Goal: Information Seeking & Learning: Learn about a topic

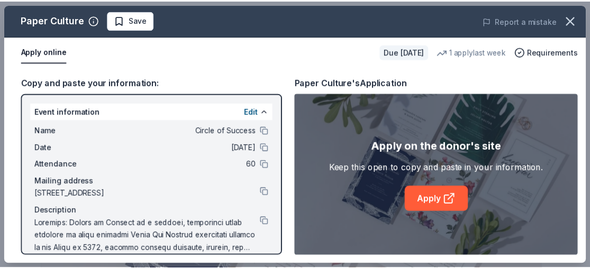
scroll to position [224, 0]
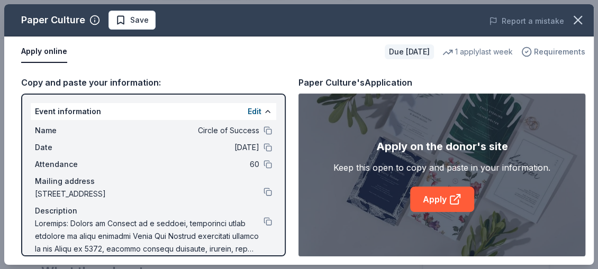
click at [547, 53] on span "Requirements" at bounding box center [559, 51] width 51 height 13
click at [375, 207] on div "Apply on the donor's site Keep this open to copy and paste in your information.…" at bounding box center [441, 175] width 217 height 74
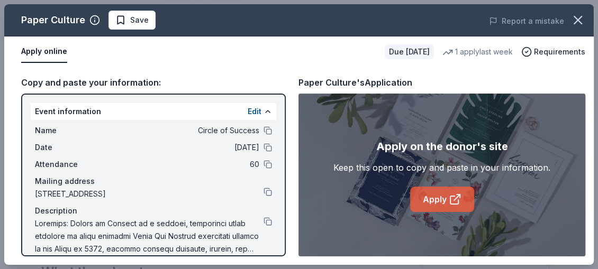
click at [428, 195] on link "Apply" at bounding box center [442, 199] width 64 height 25
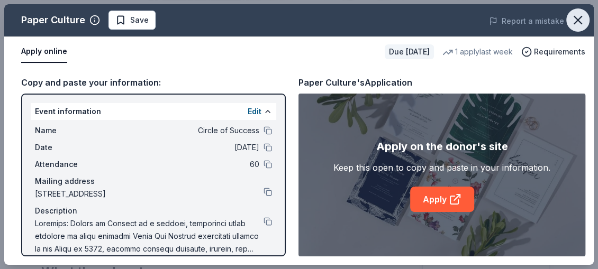
click at [572, 20] on icon "button" at bounding box center [577, 20] width 15 height 15
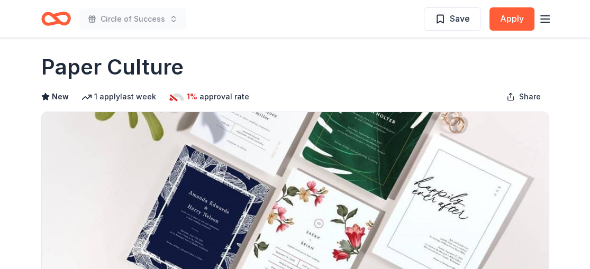
scroll to position [0, 0]
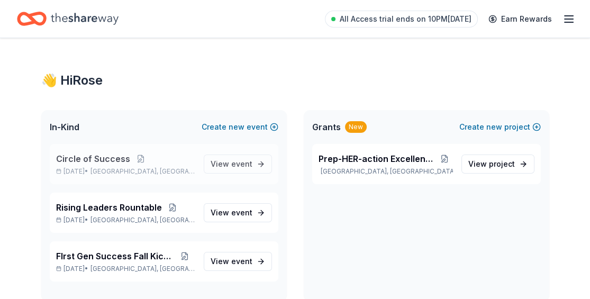
click at [113, 161] on span "Circle of Success" at bounding box center [93, 158] width 74 height 13
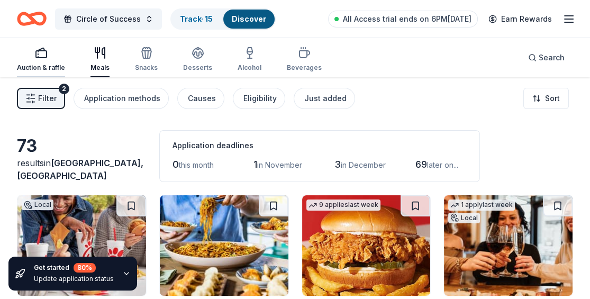
click at [50, 68] on div "Auction & raffle" at bounding box center [41, 67] width 48 height 8
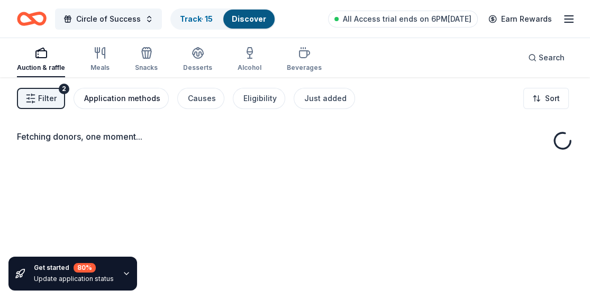
click at [111, 93] on div "Application methods" at bounding box center [122, 98] width 76 height 13
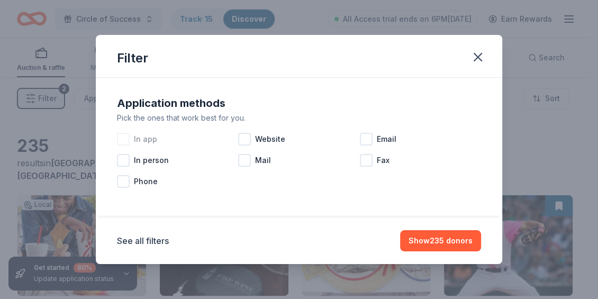
click at [126, 137] on div at bounding box center [123, 139] width 13 height 13
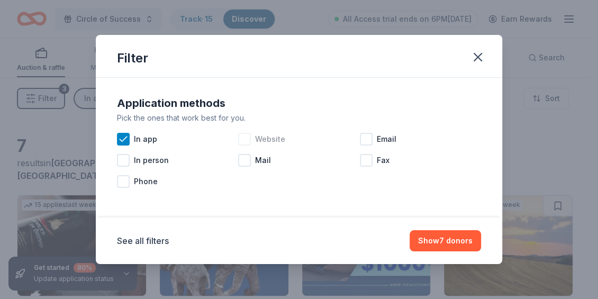
click at [241, 140] on div at bounding box center [244, 139] width 13 height 13
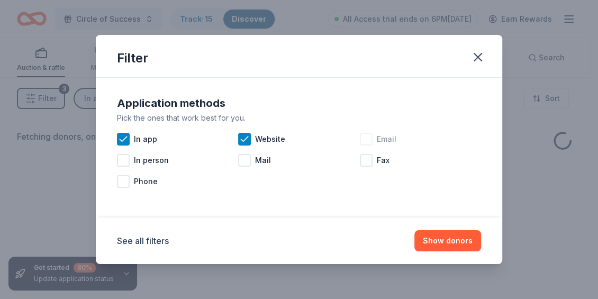
click at [300, 137] on div at bounding box center [366, 139] width 13 height 13
click at [300, 245] on button "Show donors" at bounding box center [447, 240] width 67 height 21
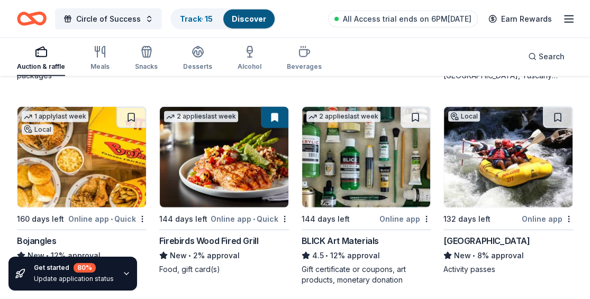
scroll to position [3347, 0]
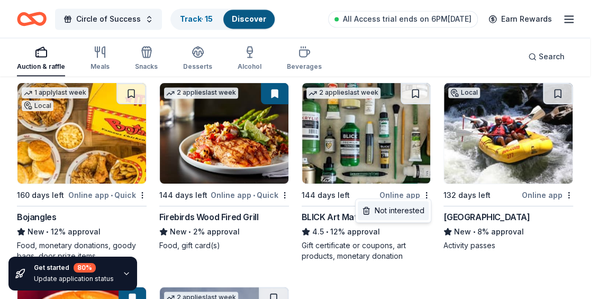
click at [300, 207] on div "Not interested" at bounding box center [393, 210] width 71 height 19
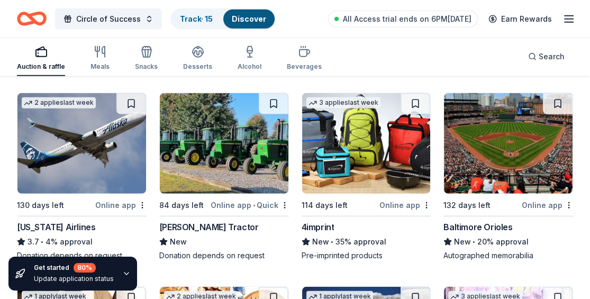
scroll to position [3507, 0]
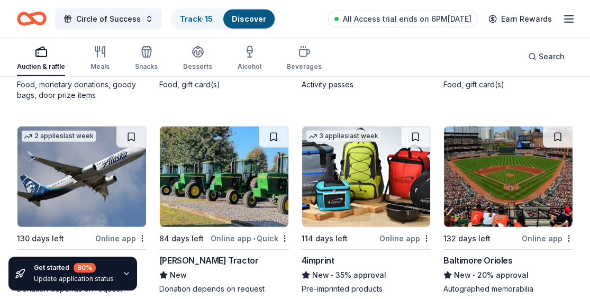
click at [300, 232] on div "114 days left" at bounding box center [339, 238] width 76 height 13
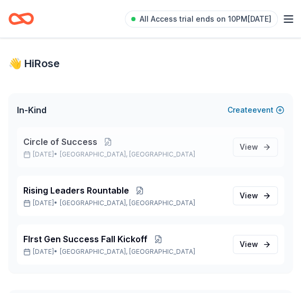
click at [45, 141] on span "Circle of Success" at bounding box center [60, 141] width 74 height 13
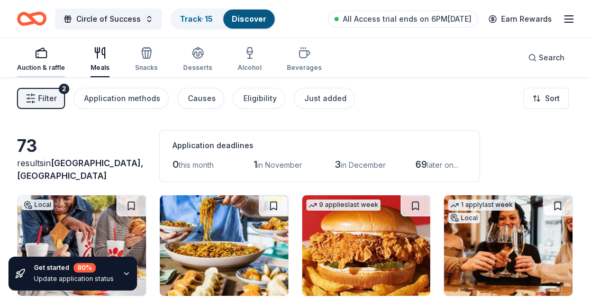
click at [30, 69] on div "Auction & raffle" at bounding box center [41, 67] width 48 height 8
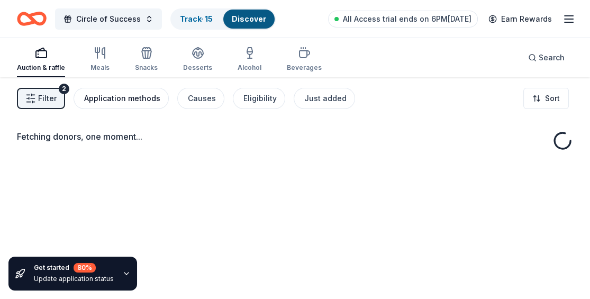
click at [145, 99] on div "Application methods" at bounding box center [122, 98] width 76 height 13
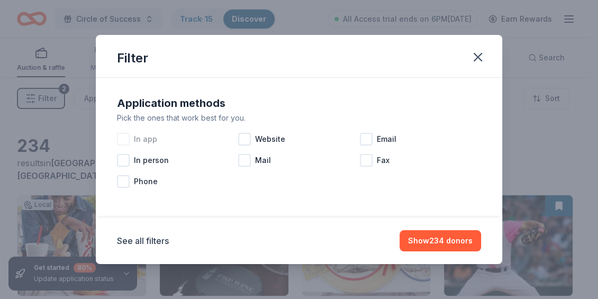
click at [123, 140] on div at bounding box center [123, 139] width 13 height 13
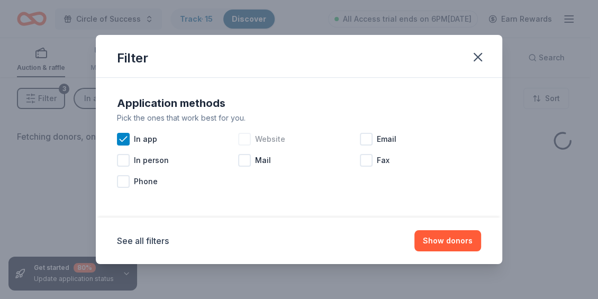
click at [244, 139] on div at bounding box center [244, 139] width 13 height 13
click at [300, 139] on div at bounding box center [366, 139] width 13 height 13
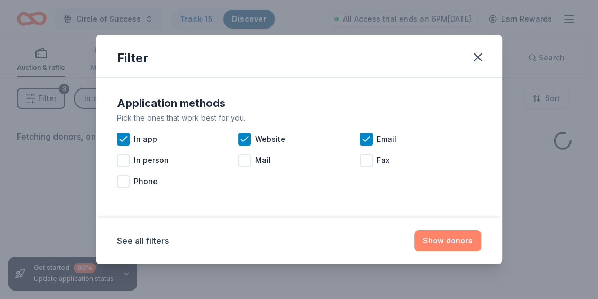
click at [300, 240] on button "Show donors" at bounding box center [447, 240] width 67 height 21
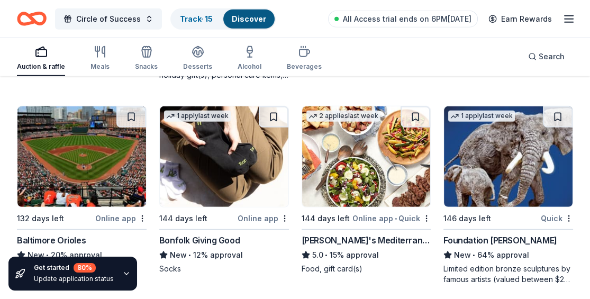
scroll to position [3698, 0]
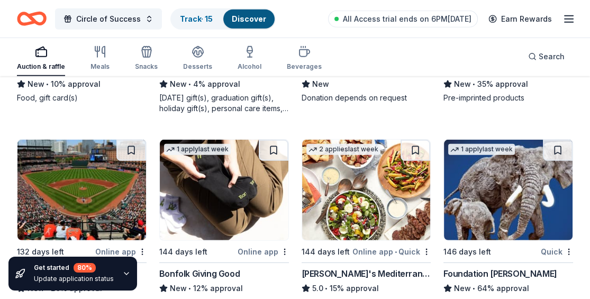
click at [207, 237] on div "1 apply last week 144 days left Online app Bonfolk Giving Good New • 12% approv…" at bounding box center [224, 223] width 130 height 168
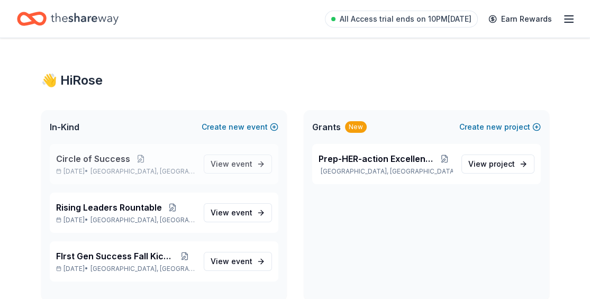
click at [84, 159] on span "Circle of Success" at bounding box center [93, 158] width 74 height 13
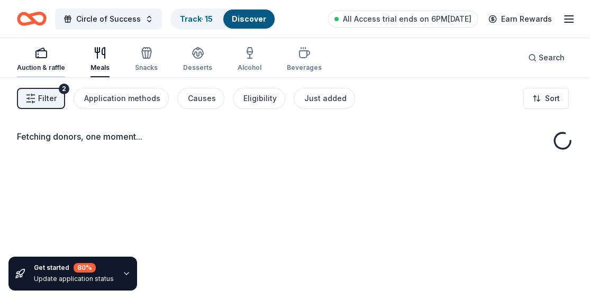
click at [48, 63] on div "Auction & raffle" at bounding box center [41, 67] width 48 height 8
click at [104, 94] on div "Application methods" at bounding box center [122, 98] width 76 height 13
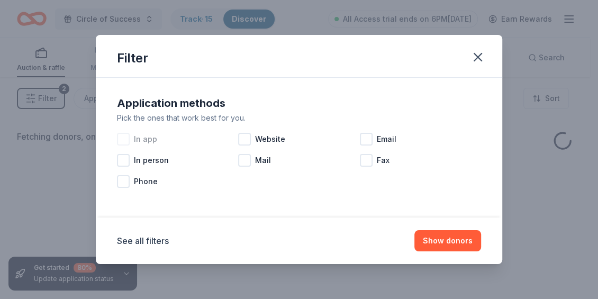
click at [121, 138] on div at bounding box center [123, 139] width 13 height 13
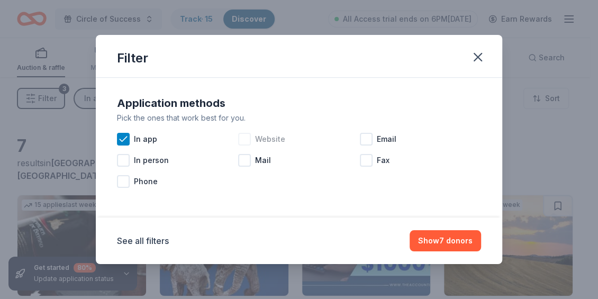
click at [242, 139] on div at bounding box center [244, 139] width 13 height 13
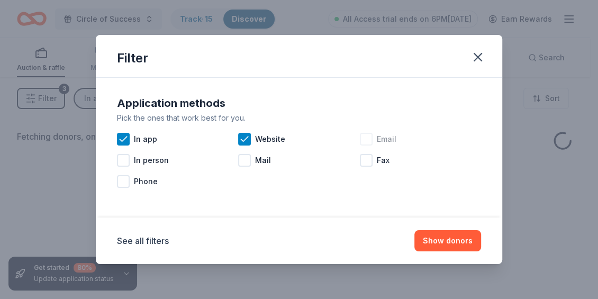
click at [364, 140] on div at bounding box center [366, 139] width 13 height 13
click at [445, 238] on button "Show donors" at bounding box center [447, 240] width 67 height 21
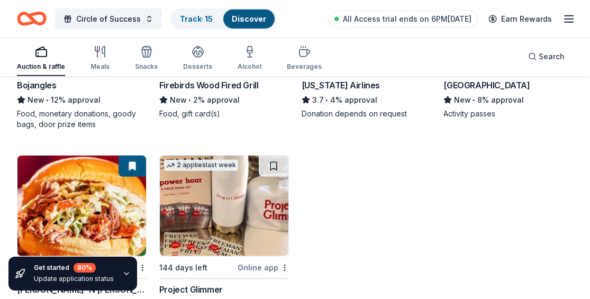
scroll to position [3551, 0]
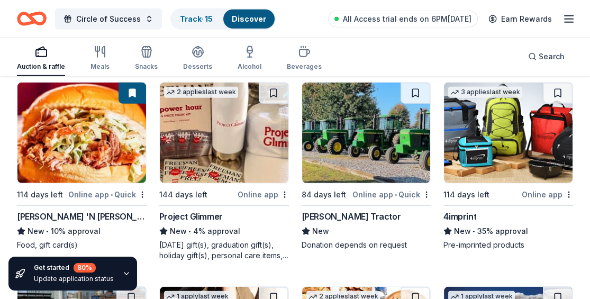
click at [263, 126] on img at bounding box center [224, 133] width 129 height 100
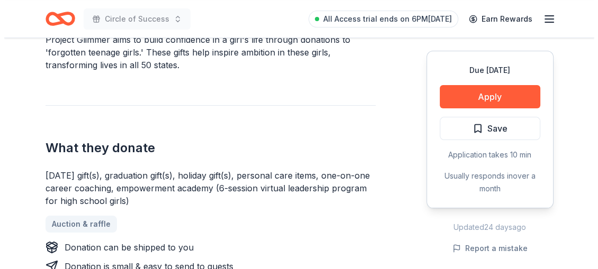
scroll to position [365, 0]
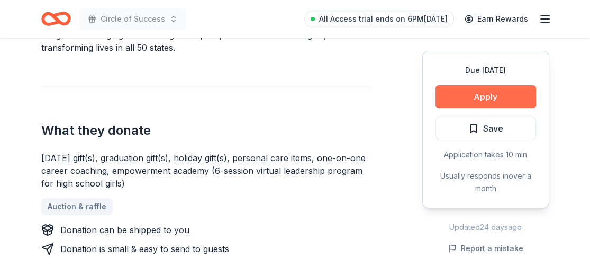
click at [504, 100] on button "Apply" at bounding box center [485, 96] width 100 height 23
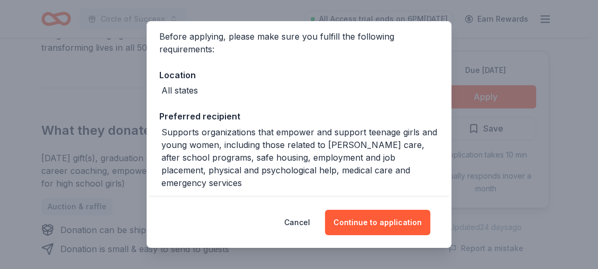
scroll to position [83, 0]
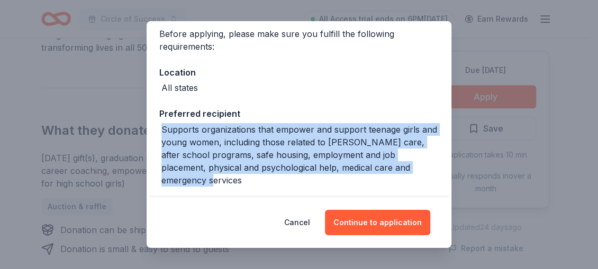
drag, startPoint x: 163, startPoint y: 127, endPoint x: 198, endPoint y: 178, distance: 61.5
click at [198, 178] on div "Supports organizations that empower and support teenage girls and young women, …" at bounding box center [299, 154] width 277 height 63
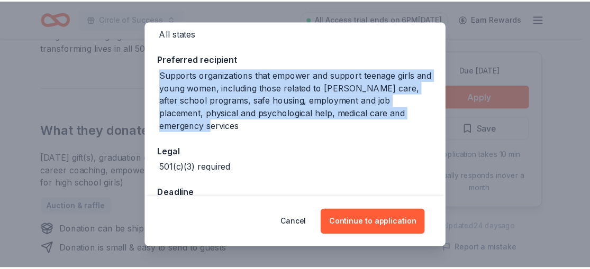
scroll to position [138, 0]
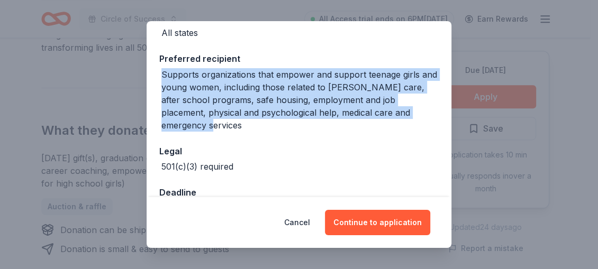
copy div "Supports organizations that empower and support teenage girls and young women, …"
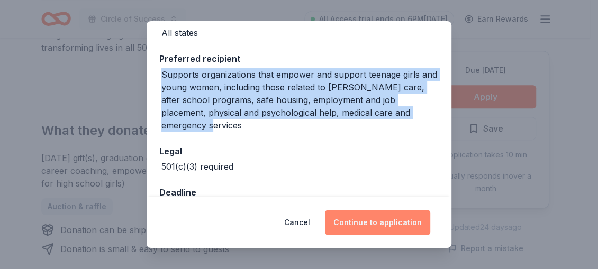
click at [361, 218] on button "Continue to application" at bounding box center [377, 222] width 105 height 25
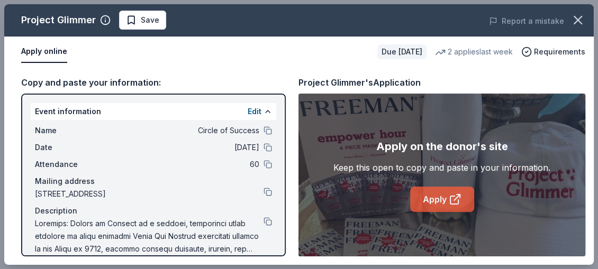
click at [437, 201] on link "Apply" at bounding box center [442, 199] width 64 height 25
click at [589, 88] on div "Project Glimmer Save Report a mistake Apply online Due [DATE] 2 applies last we…" at bounding box center [299, 134] width 598 height 269
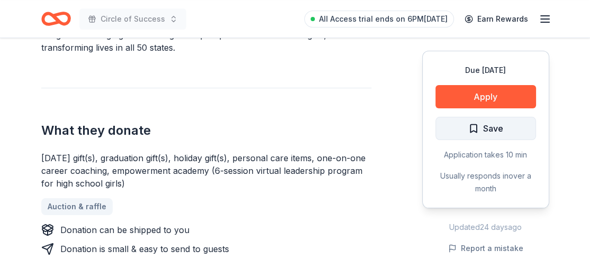
click at [486, 123] on span "Save" at bounding box center [493, 129] width 20 height 14
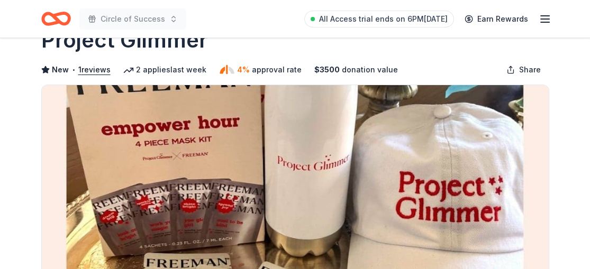
scroll to position [0, 0]
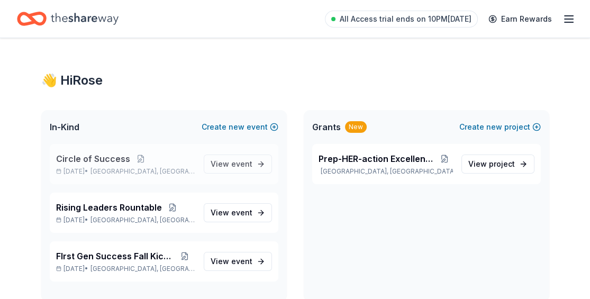
click at [121, 159] on span "Circle of Success" at bounding box center [93, 158] width 74 height 13
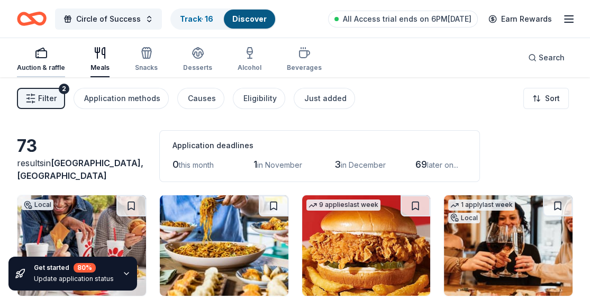
click at [41, 67] on div "Auction & raffle" at bounding box center [41, 67] width 48 height 8
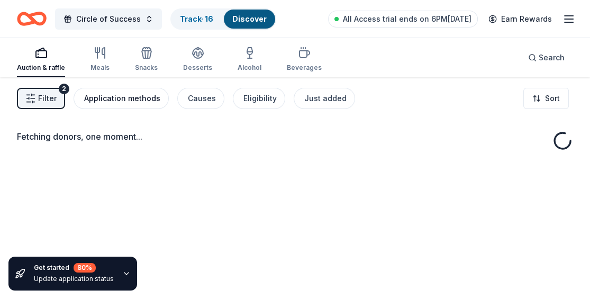
click at [117, 93] on div "Application methods" at bounding box center [122, 98] width 76 height 13
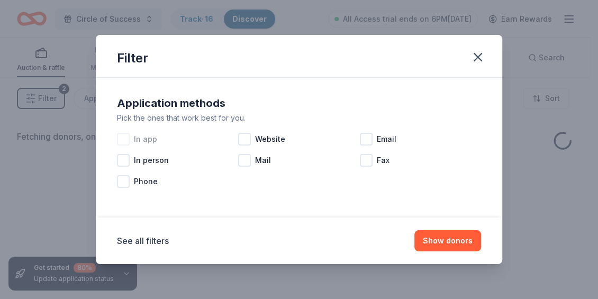
click at [122, 137] on div at bounding box center [123, 139] width 13 height 13
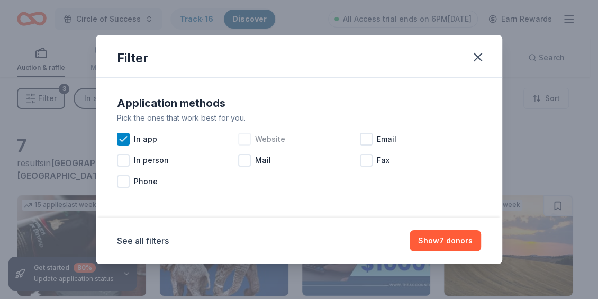
click at [248, 138] on div at bounding box center [244, 139] width 13 height 13
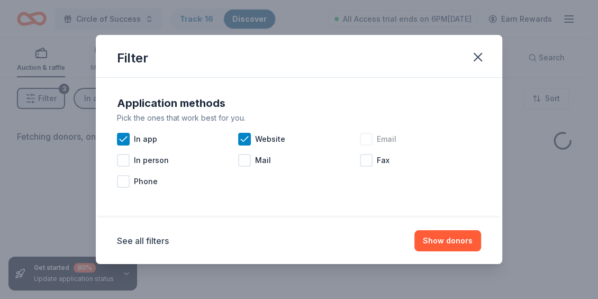
click at [300, 139] on div at bounding box center [366, 139] width 13 height 13
click at [300, 235] on button "Show donors" at bounding box center [447, 240] width 67 height 21
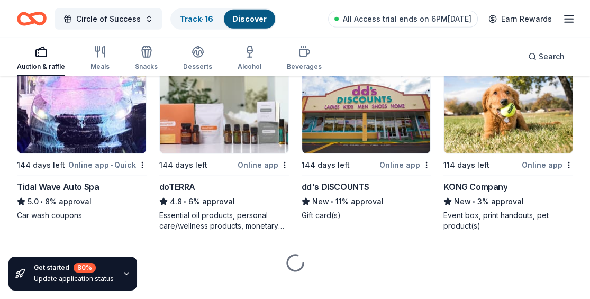
scroll to position [4003, 0]
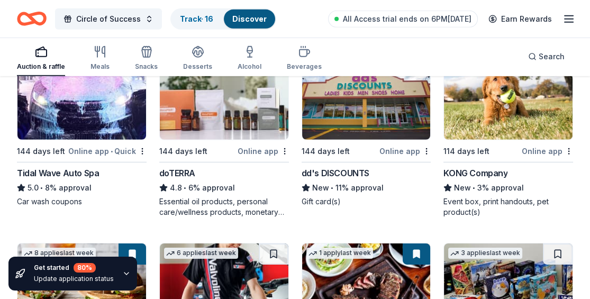
click at [300, 168] on div "dd's DISCOUNTS" at bounding box center [335, 173] width 68 height 13
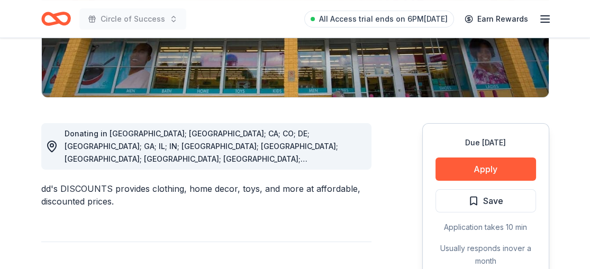
scroll to position [217, 0]
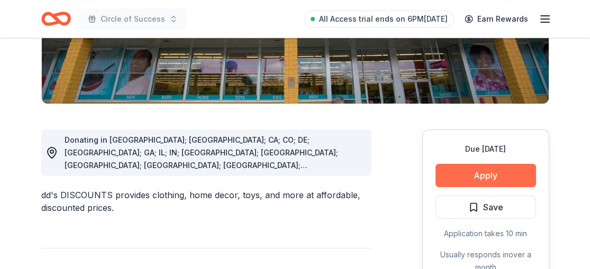
click at [481, 171] on button "Apply" at bounding box center [485, 175] width 100 height 23
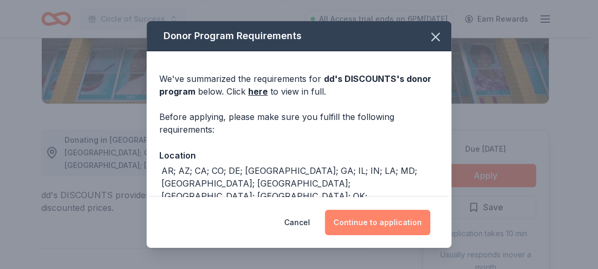
click at [399, 219] on button "Continue to application" at bounding box center [377, 222] width 105 height 25
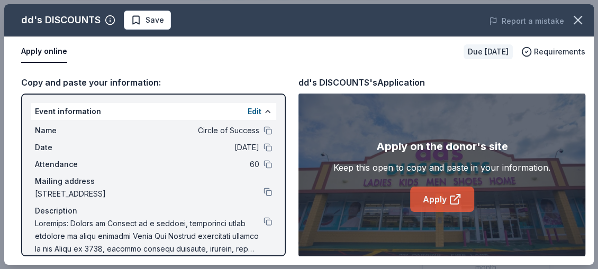
click at [453, 198] on icon at bounding box center [454, 199] width 13 height 13
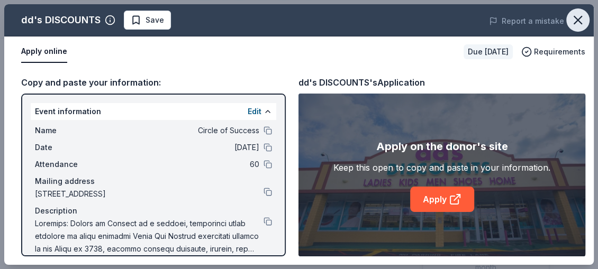
click at [573, 22] on icon "button" at bounding box center [577, 20] width 15 height 15
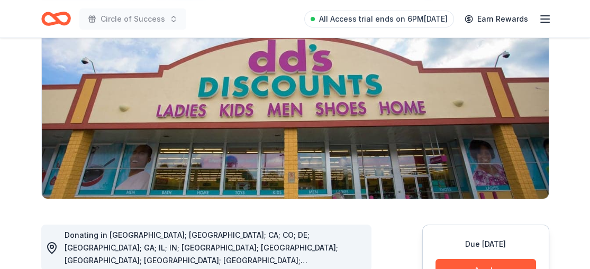
scroll to position [166, 0]
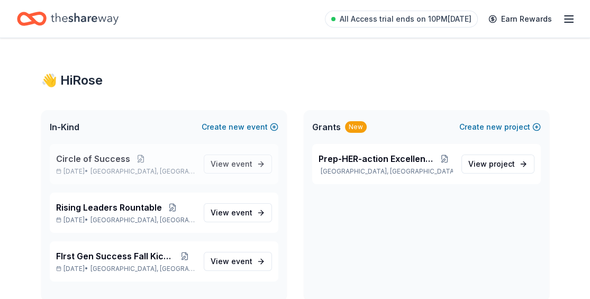
click at [108, 159] on span "Circle of Success" at bounding box center [93, 158] width 74 height 13
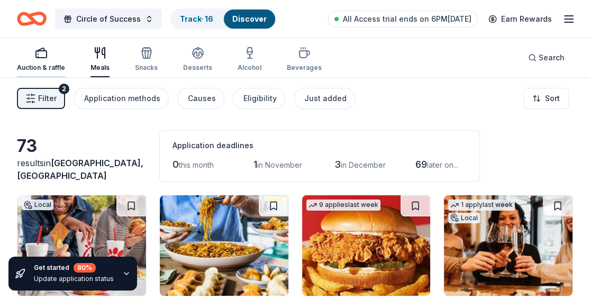
click at [41, 62] on div "Auction & raffle" at bounding box center [41, 59] width 48 height 25
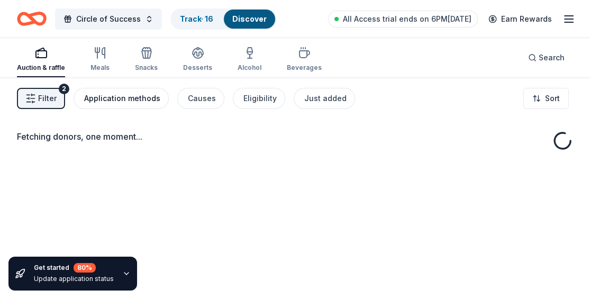
click at [96, 95] on div "Application methods" at bounding box center [122, 98] width 76 height 13
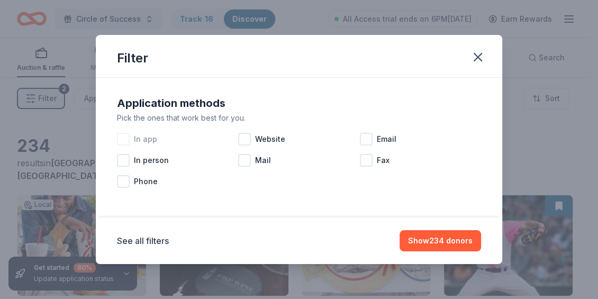
click at [128, 136] on div at bounding box center [123, 139] width 13 height 13
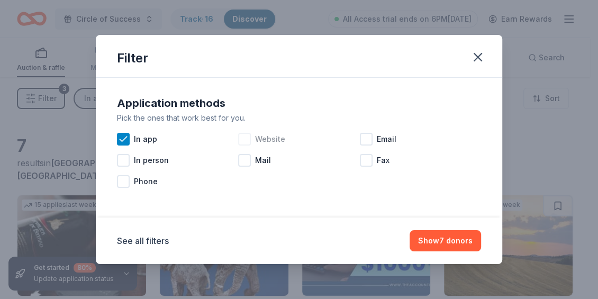
click at [249, 140] on div at bounding box center [244, 139] width 13 height 13
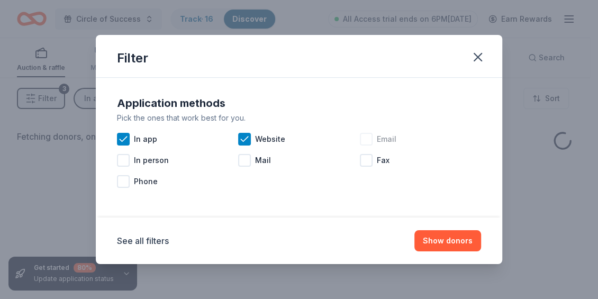
click at [362, 140] on div at bounding box center [366, 139] width 13 height 13
click at [434, 239] on button "Show donors" at bounding box center [447, 240] width 67 height 21
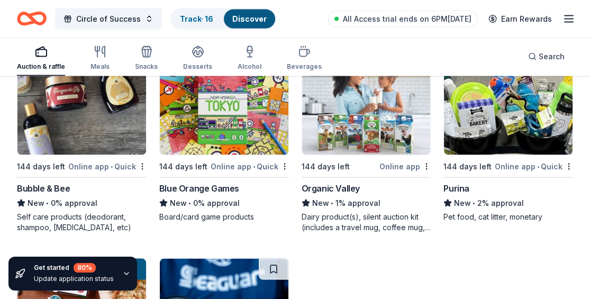
scroll to position [7370, 0]
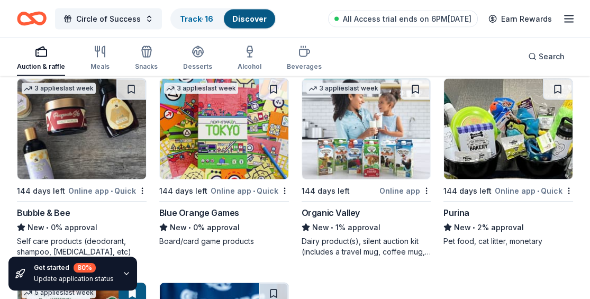
click at [57, 208] on div "Bubble & Bee" at bounding box center [43, 212] width 53 height 13
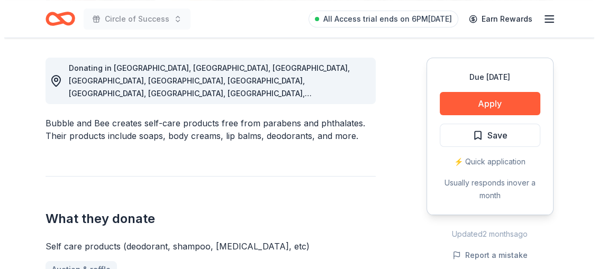
scroll to position [305, 0]
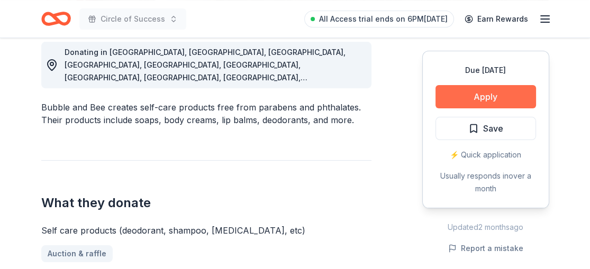
click at [497, 93] on button "Apply" at bounding box center [485, 96] width 100 height 23
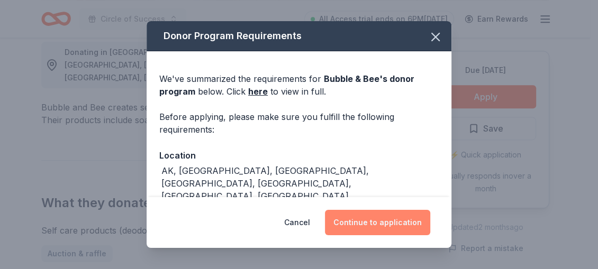
click at [371, 221] on button "Continue to application" at bounding box center [377, 222] width 105 height 25
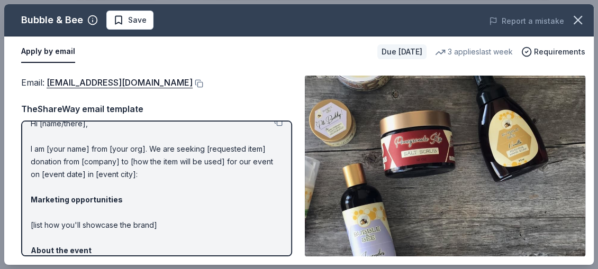
scroll to position [0, 0]
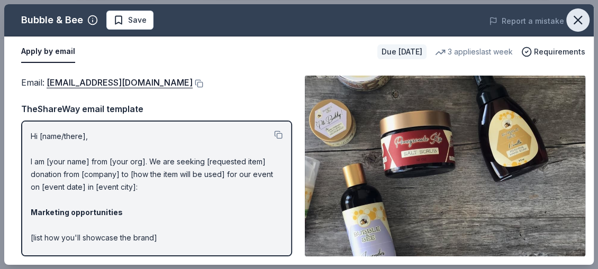
click at [572, 21] on icon "button" at bounding box center [577, 20] width 15 height 15
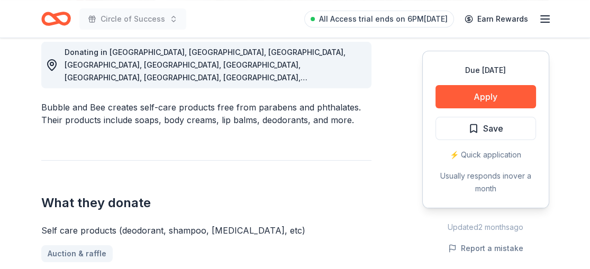
drag, startPoint x: 589, startPoint y: 92, endPoint x: 585, endPoint y: 78, distance: 14.2
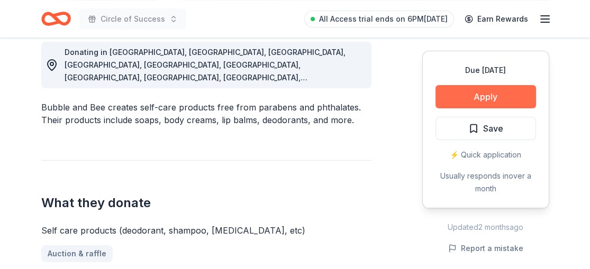
click at [498, 96] on button "Apply" at bounding box center [485, 96] width 100 height 23
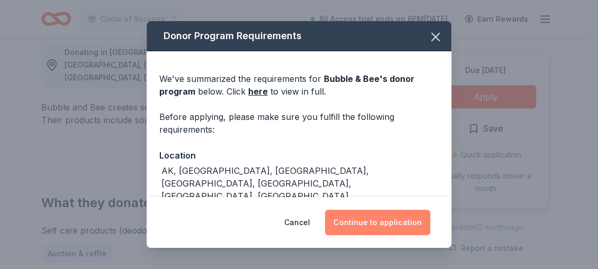
click at [368, 219] on button "Continue to application" at bounding box center [377, 222] width 105 height 25
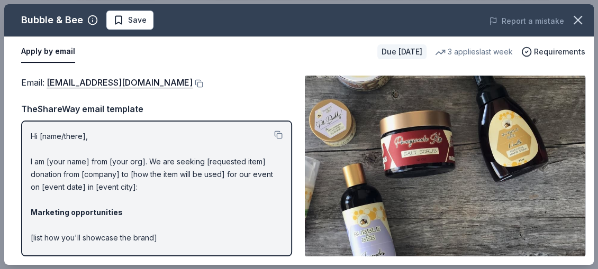
drag, startPoint x: 32, startPoint y: 134, endPoint x: 271, endPoint y: 217, distance: 252.6
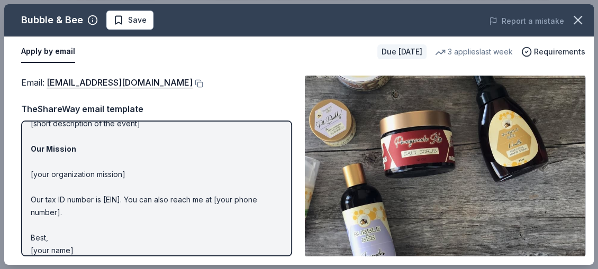
scroll to position [172, 0]
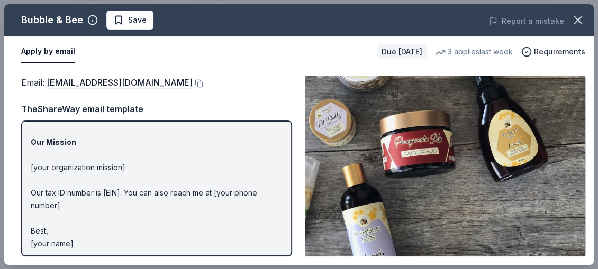
drag, startPoint x: 72, startPoint y: 240, endPoint x: 43, endPoint y: 163, distance: 82.5
click at [43, 163] on p "Hi [name/there], I am [your name] from [your org]. We are seeking [requested it…" at bounding box center [157, 104] width 252 height 292
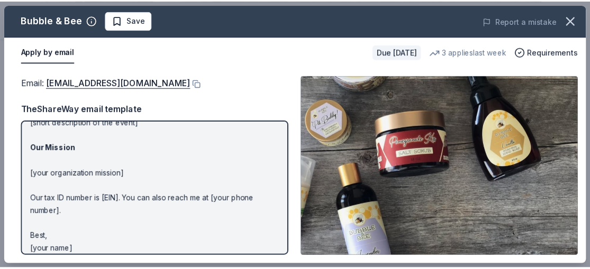
scroll to position [174, 0]
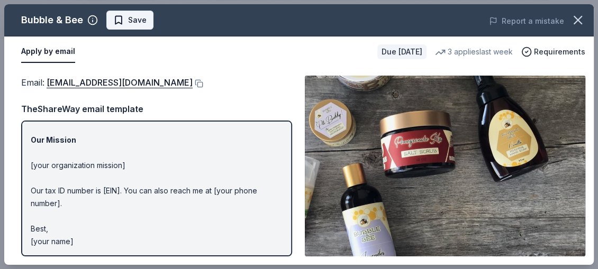
click at [131, 18] on span "Save" at bounding box center [137, 20] width 19 height 13
drag, startPoint x: 597, startPoint y: 76, endPoint x: 597, endPoint y: 49, distance: 27.0
click at [589, 49] on div "Bubble & Bee Saved Report a mistake Apply by email Due in 144 days 3 applies la…" at bounding box center [299, 134] width 598 height 269
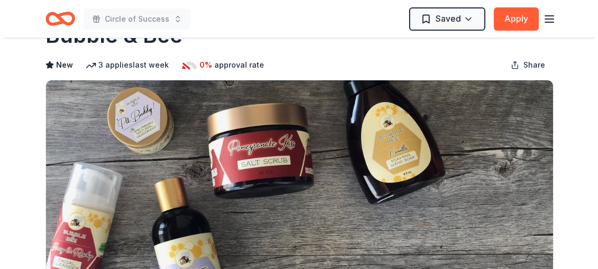
scroll to position [0, 0]
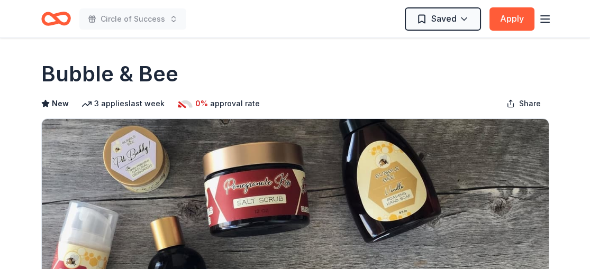
click at [542, 14] on icon "button" at bounding box center [544, 19] width 13 height 13
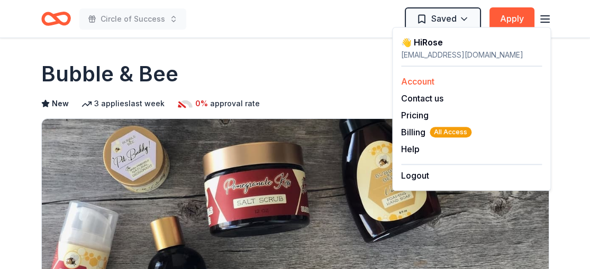
click at [424, 76] on link "Account" at bounding box center [417, 81] width 33 height 11
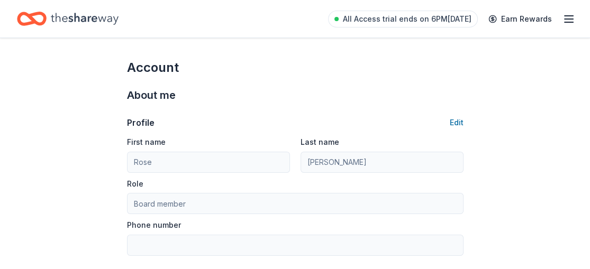
click at [99, 20] on icon "Home" at bounding box center [85, 19] width 68 height 22
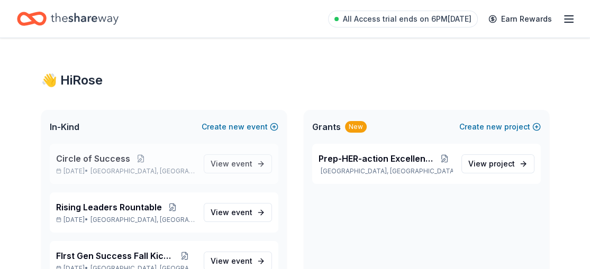
click at [100, 158] on span "Circle of Success" at bounding box center [93, 158] width 74 height 13
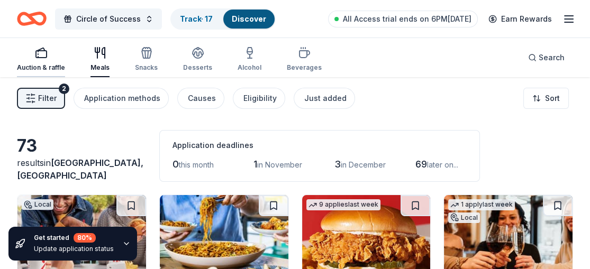
click at [49, 66] on div "Auction & raffle" at bounding box center [41, 67] width 48 height 8
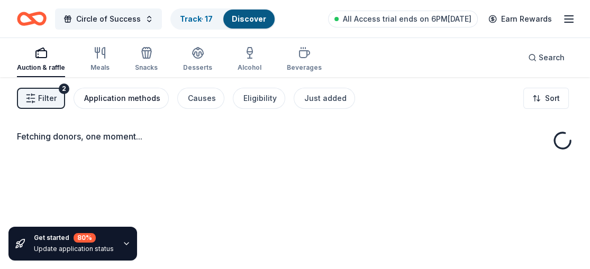
click at [122, 96] on div "Application methods" at bounding box center [122, 98] width 76 height 13
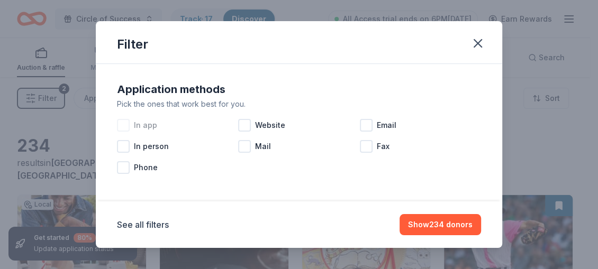
click at [128, 124] on div at bounding box center [123, 125] width 13 height 13
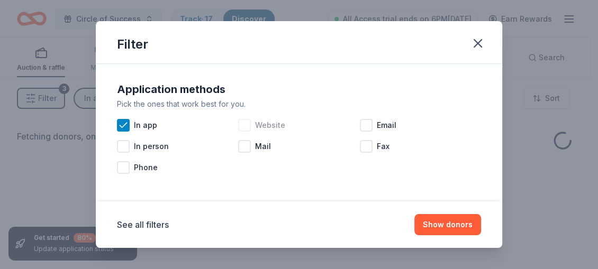
click at [250, 124] on div "Website" at bounding box center [298, 125] width 121 height 21
click at [360, 124] on div at bounding box center [366, 125] width 13 height 13
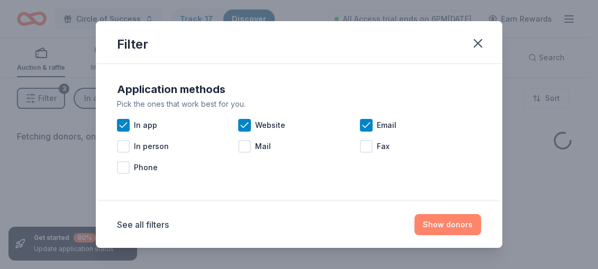
click at [443, 224] on button "Show donors" at bounding box center [447, 224] width 67 height 21
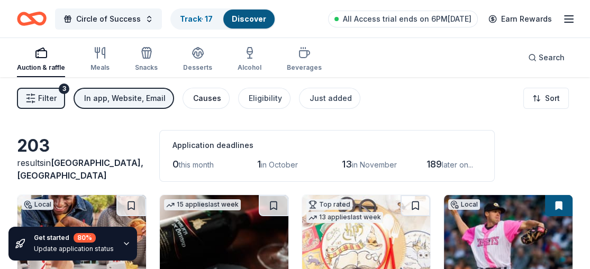
click at [200, 94] on div "Causes" at bounding box center [207, 98] width 28 height 13
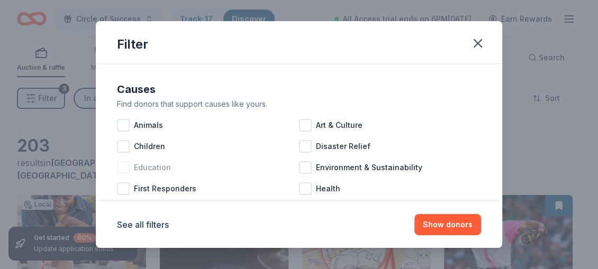
click at [123, 166] on div at bounding box center [123, 167] width 13 height 13
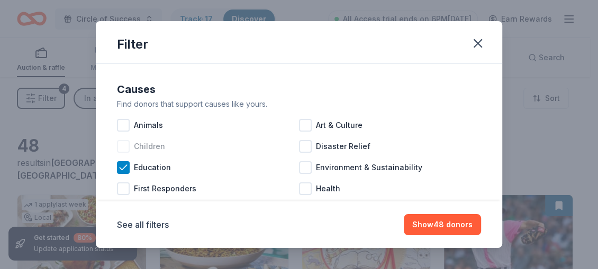
click at [123, 145] on div at bounding box center [123, 146] width 13 height 13
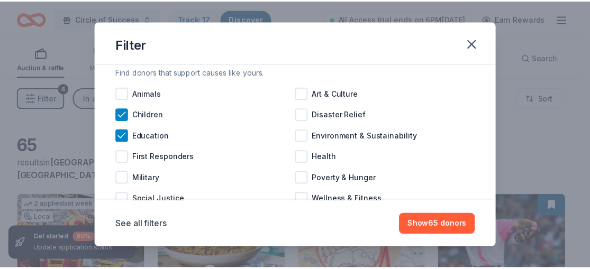
scroll to position [65, 0]
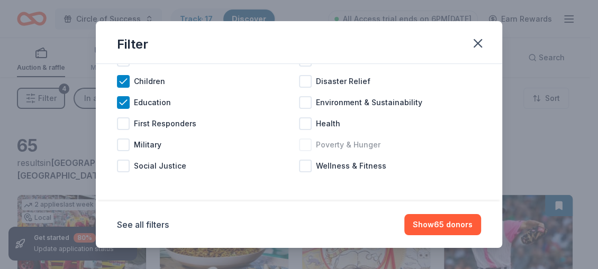
click at [308, 146] on div "Poverty & Hunger" at bounding box center [390, 144] width 182 height 21
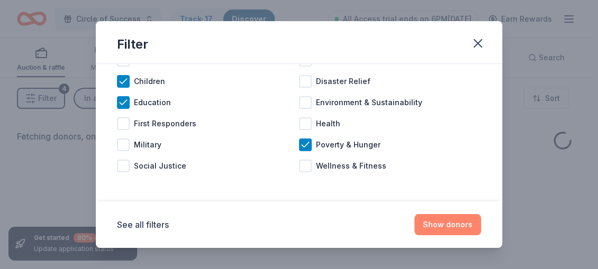
click at [437, 225] on button "Show donors" at bounding box center [447, 224] width 67 height 21
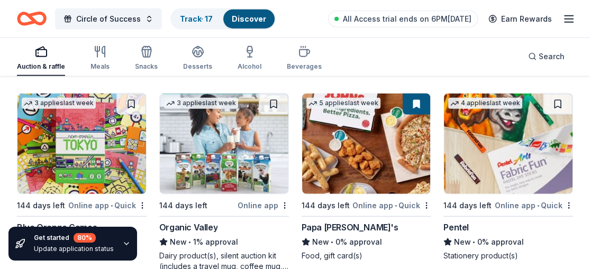
scroll to position [3308, 0]
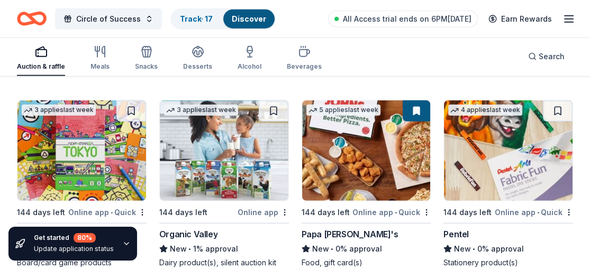
click at [500, 200] on div "4 applies last week 144 days left Online app • Quick Pentel New • 0% approval S…" at bounding box center [508, 184] width 130 height 168
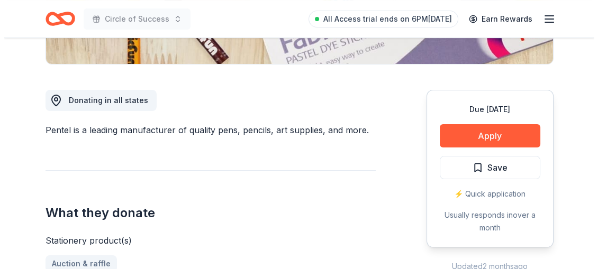
scroll to position [263, 0]
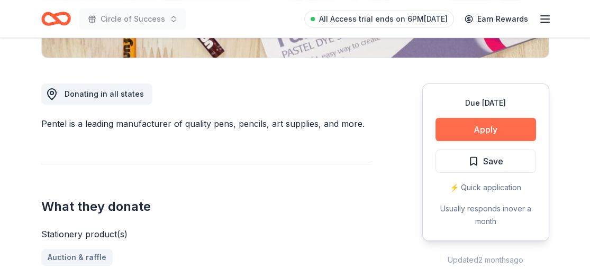
click at [481, 127] on button "Apply" at bounding box center [485, 129] width 100 height 23
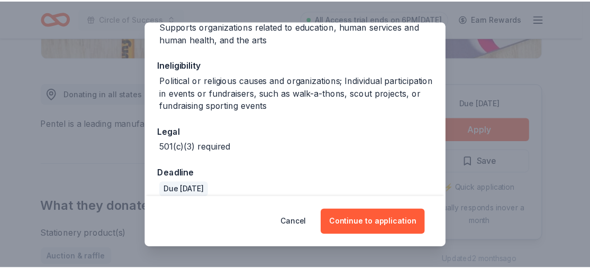
scroll to position [198, 0]
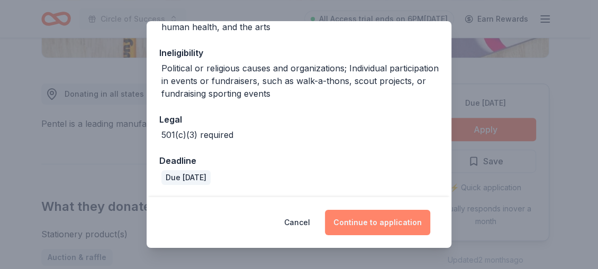
click at [375, 227] on button "Continue to application" at bounding box center [377, 222] width 105 height 25
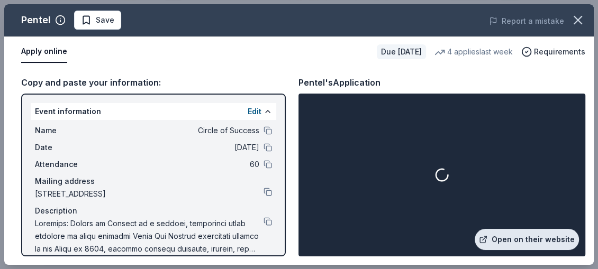
click at [523, 235] on link "Open on their website" at bounding box center [526, 239] width 104 height 21
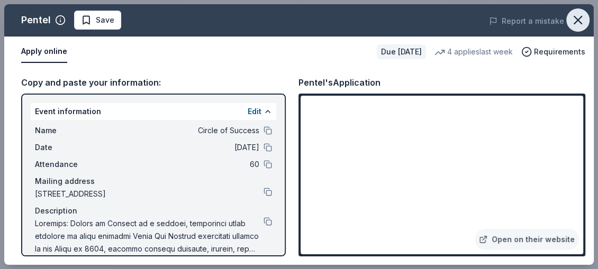
click at [573, 21] on icon "button" at bounding box center [577, 20] width 15 height 15
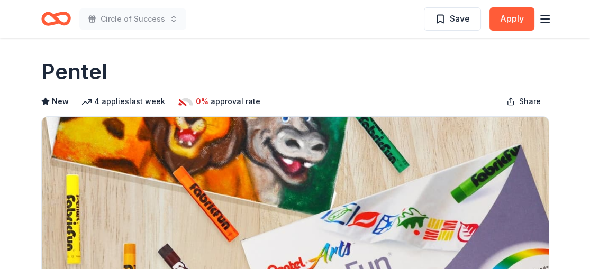
scroll to position [0, 0]
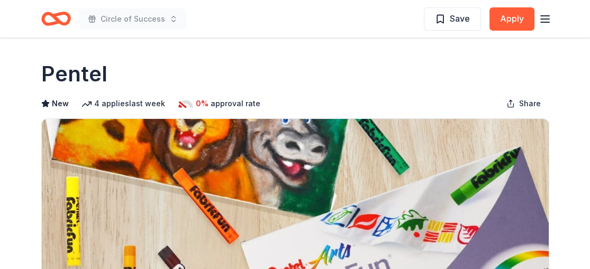
click at [59, 22] on icon "Home" at bounding box center [60, 18] width 16 height 11
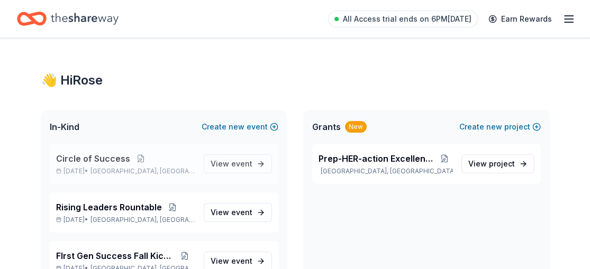
click at [89, 155] on span "Circle of Success" at bounding box center [93, 158] width 74 height 13
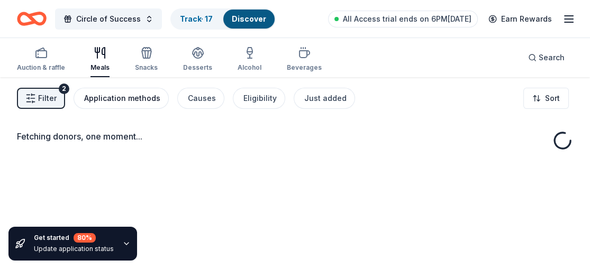
click at [105, 94] on div "Application methods" at bounding box center [122, 98] width 76 height 13
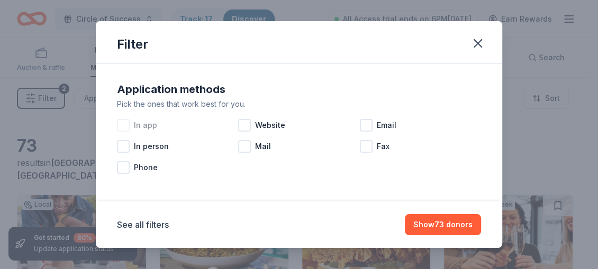
click at [127, 123] on div at bounding box center [123, 125] width 13 height 13
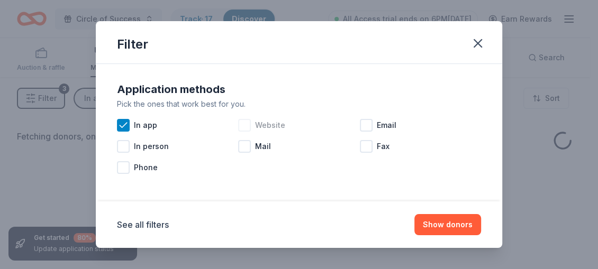
drag, startPoint x: 236, startPoint y: 127, endPoint x: 249, endPoint y: 127, distance: 12.7
click at [238, 127] on div at bounding box center [244, 125] width 13 height 13
click at [362, 128] on div at bounding box center [366, 125] width 13 height 13
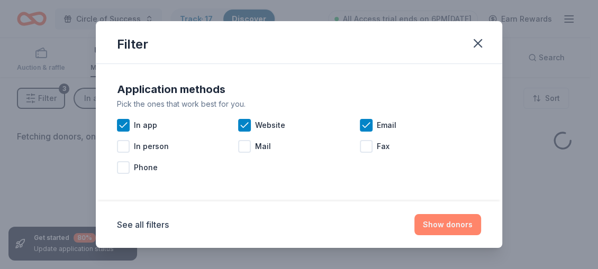
click at [446, 229] on button "Show donors" at bounding box center [447, 224] width 67 height 21
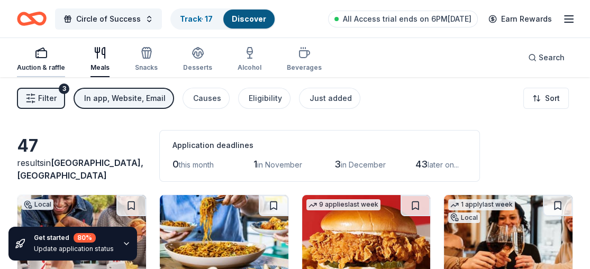
click at [52, 63] on div "Auction & raffle" at bounding box center [41, 59] width 48 height 25
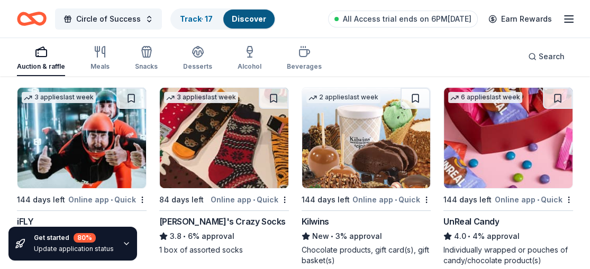
scroll to position [5137, 0]
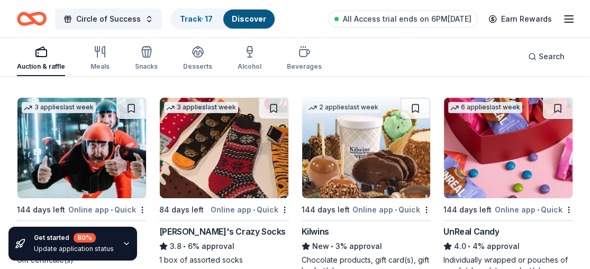
click at [236, 148] on img at bounding box center [224, 148] width 129 height 100
click at [36, 23] on icon "Home" at bounding box center [37, 18] width 16 height 11
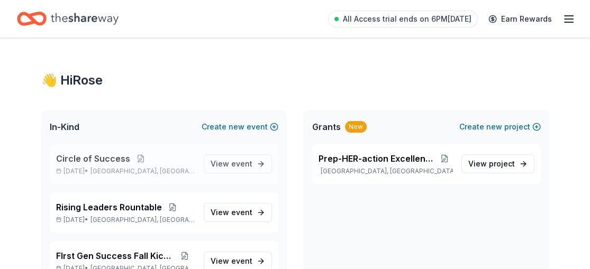
click at [93, 155] on span "Circle of Success" at bounding box center [93, 158] width 74 height 13
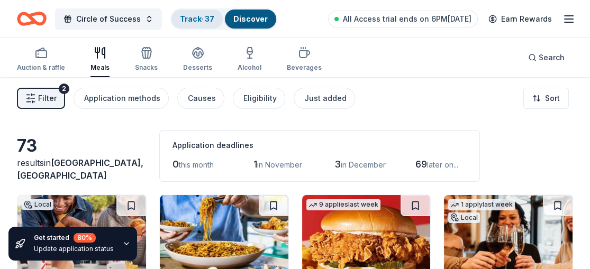
click at [205, 19] on link "Track · 37" at bounding box center [197, 18] width 34 height 9
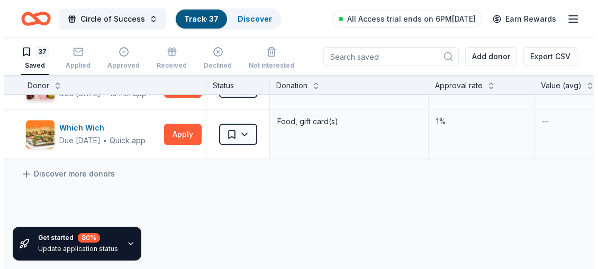
scroll to position [1538, 0]
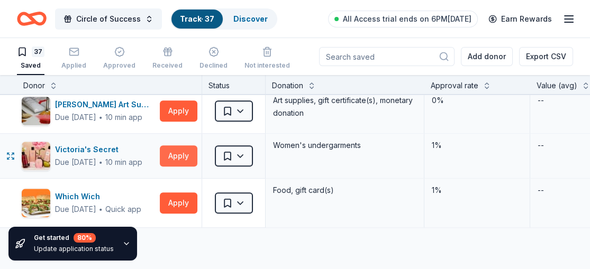
click at [183, 155] on button "Apply" at bounding box center [179, 155] width 38 height 21
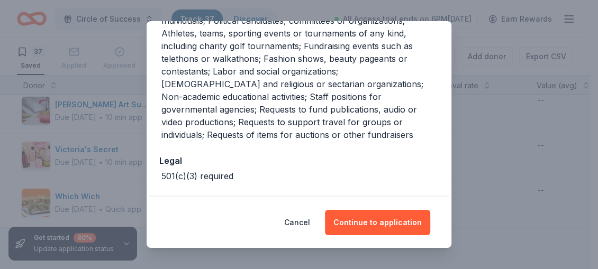
scroll to position [265, 0]
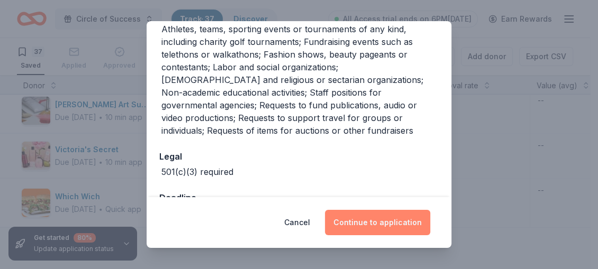
drag, startPoint x: 388, startPoint y: 225, endPoint x: 395, endPoint y: 228, distance: 7.6
click at [395, 228] on button "Continue to application" at bounding box center [377, 222] width 105 height 25
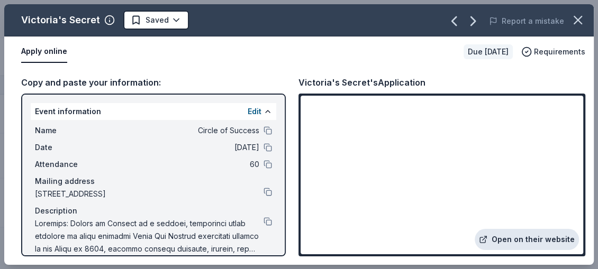
click at [552, 239] on link "Open on their website" at bounding box center [526, 239] width 104 height 21
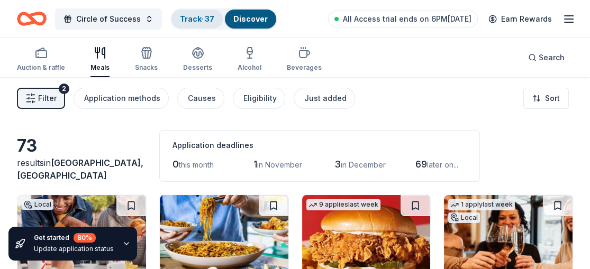
click at [207, 15] on link "Track · 37" at bounding box center [197, 18] width 34 height 9
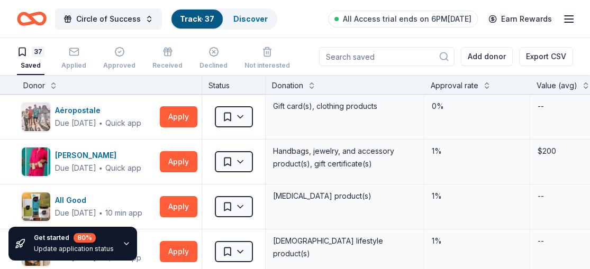
click at [198, 21] on link "Track · 37" at bounding box center [197, 18] width 34 height 9
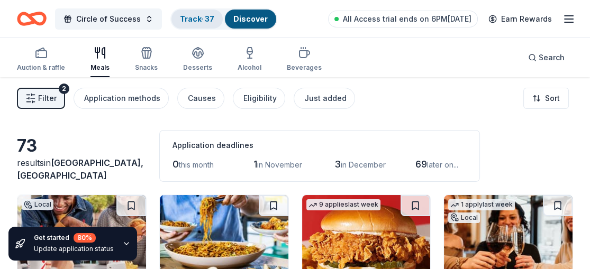
click at [196, 18] on link "Track · 37" at bounding box center [197, 18] width 34 height 9
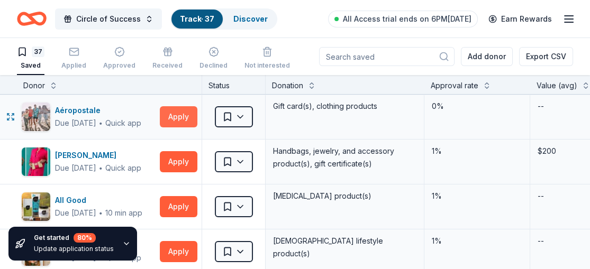
click at [183, 114] on button "Apply" at bounding box center [179, 116] width 38 height 21
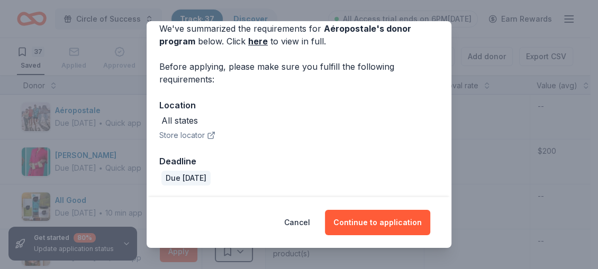
scroll to position [50, 0]
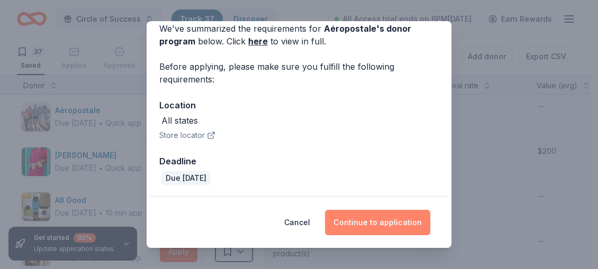
click at [375, 218] on button "Continue to application" at bounding box center [377, 222] width 105 height 25
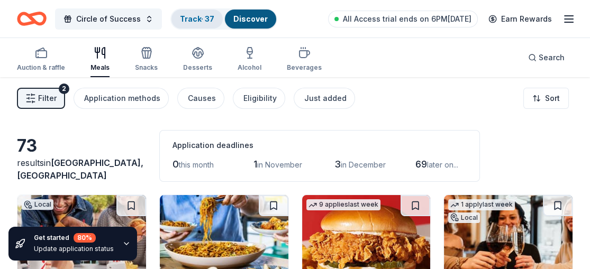
click at [206, 15] on link "Track · 37" at bounding box center [197, 18] width 34 height 9
click at [251, 16] on link "Discover" at bounding box center [250, 18] width 34 height 9
click at [237, 17] on link "Discover" at bounding box center [250, 18] width 34 height 9
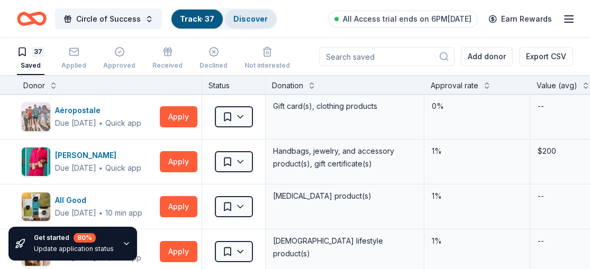
click at [235, 16] on link "Discover" at bounding box center [250, 18] width 34 height 9
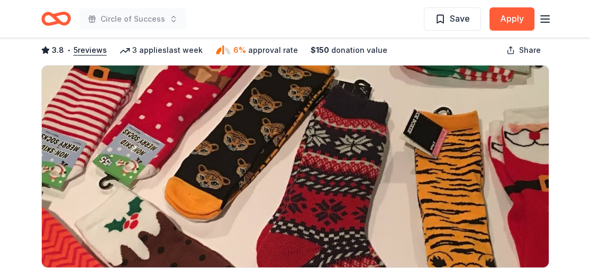
scroll to position [41, 0]
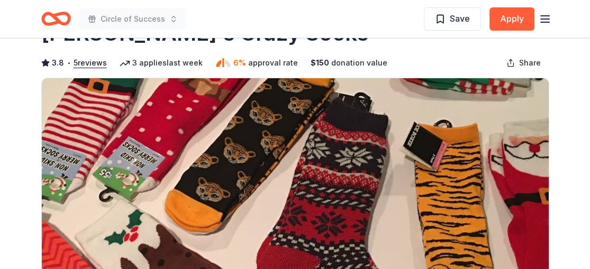
click at [49, 25] on icon "Home" at bounding box center [56, 18] width 30 height 25
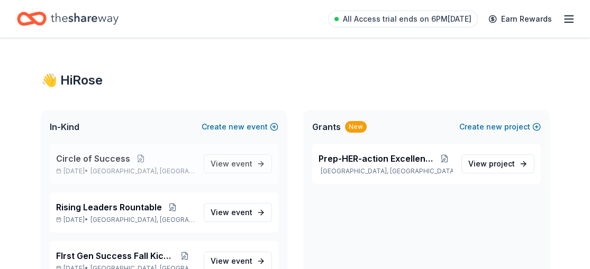
click at [95, 151] on div "Circle of Success [DATE] • [GEOGRAPHIC_DATA], [GEOGRAPHIC_DATA] View event" at bounding box center [164, 164] width 228 height 40
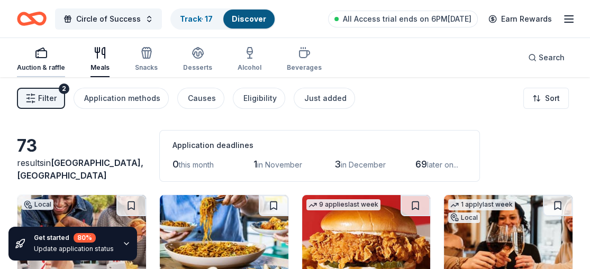
click at [44, 65] on div "Auction & raffle" at bounding box center [41, 67] width 48 height 8
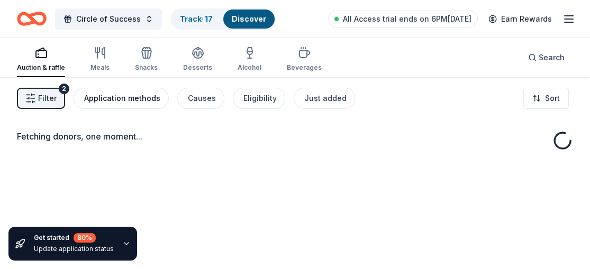
click at [111, 93] on div "Application methods" at bounding box center [122, 98] width 76 height 13
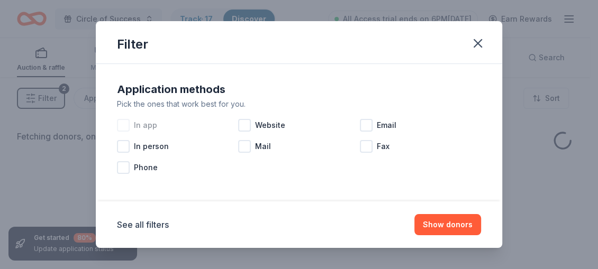
click at [126, 125] on div at bounding box center [123, 125] width 13 height 13
click at [240, 129] on div at bounding box center [244, 125] width 13 height 13
click at [362, 122] on div at bounding box center [366, 125] width 13 height 13
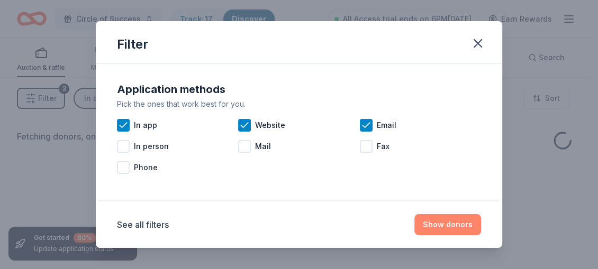
click at [452, 226] on button "Show donors" at bounding box center [447, 224] width 67 height 21
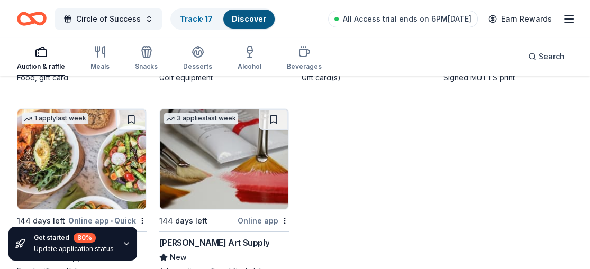
scroll to position [4558, 0]
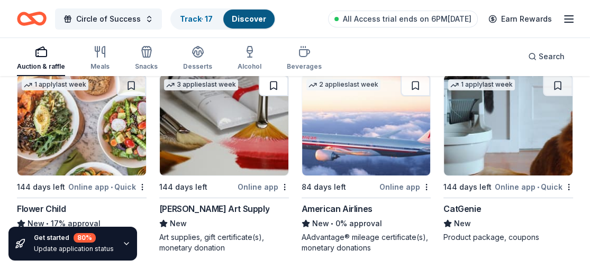
click at [270, 83] on button at bounding box center [274, 85] width 30 height 21
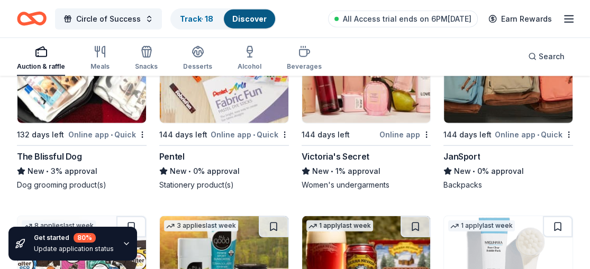
scroll to position [7974, 0]
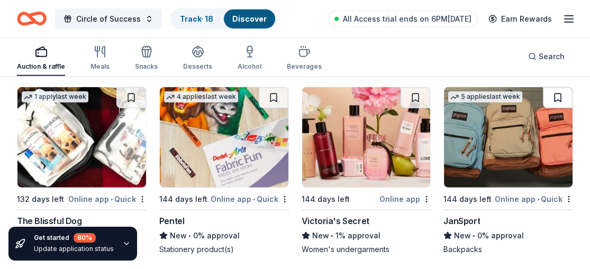
click at [560, 95] on button at bounding box center [558, 97] width 30 height 21
click at [413, 93] on button at bounding box center [415, 97] width 30 height 21
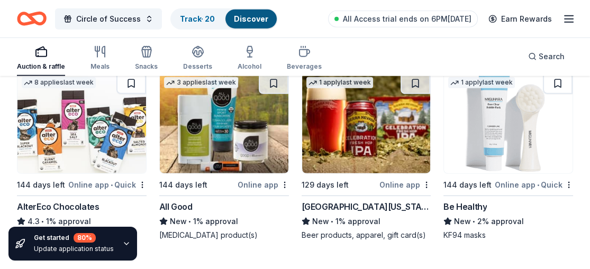
scroll to position [8167, 0]
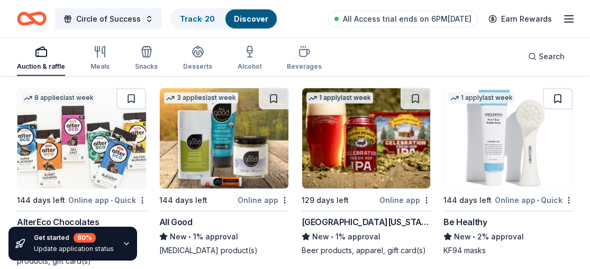
click at [558, 95] on button at bounding box center [558, 98] width 30 height 21
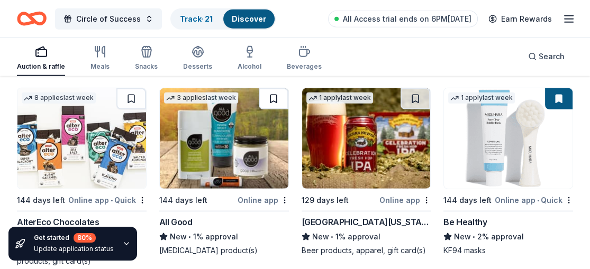
click at [277, 93] on button at bounding box center [274, 98] width 30 height 21
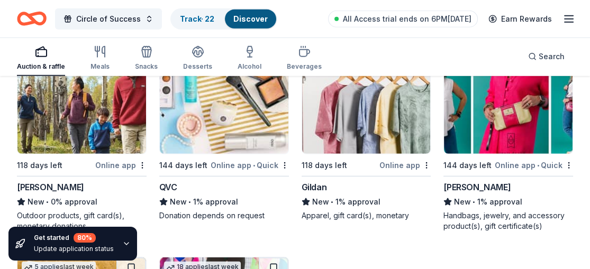
scroll to position [8347, 0]
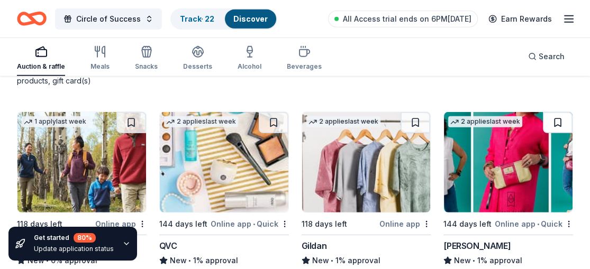
click at [556, 116] on button at bounding box center [558, 122] width 30 height 21
click at [412, 119] on button at bounding box center [415, 122] width 30 height 21
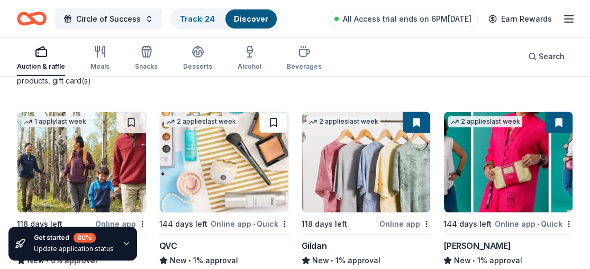
click at [274, 120] on button at bounding box center [274, 122] width 30 height 21
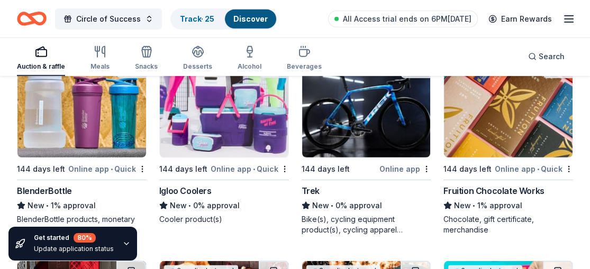
scroll to position [8573, 0]
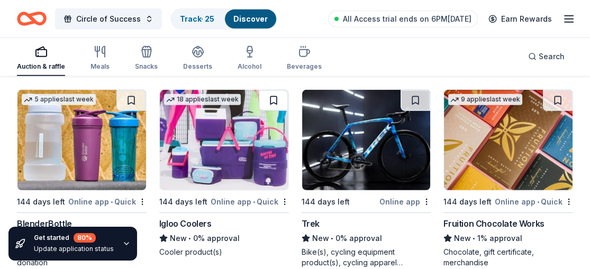
click at [270, 95] on button at bounding box center [274, 100] width 30 height 21
click at [555, 90] on button at bounding box center [558, 100] width 30 height 21
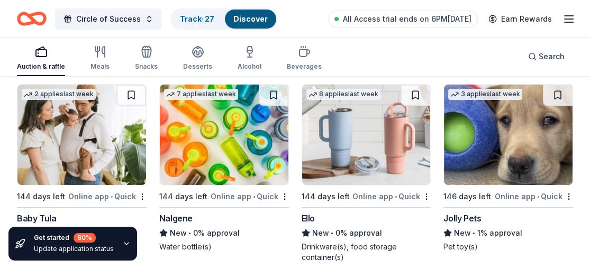
scroll to position [9201, 0]
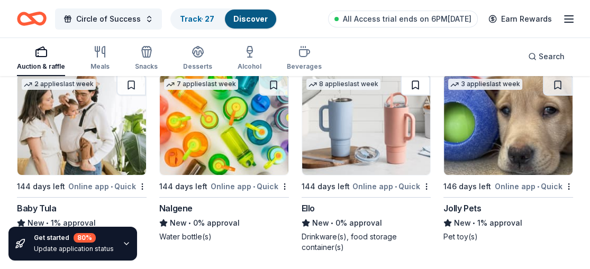
click at [414, 79] on button at bounding box center [415, 85] width 30 height 21
click at [270, 81] on button at bounding box center [274, 85] width 30 height 21
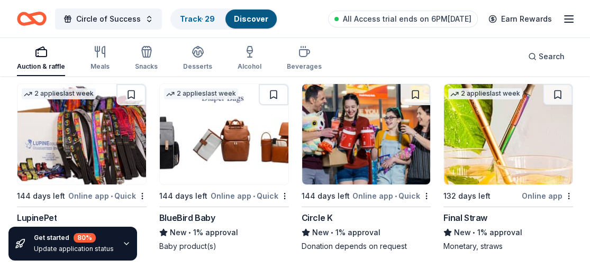
scroll to position [9391, 0]
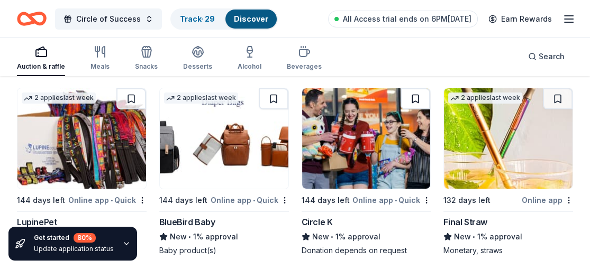
click at [419, 93] on button at bounding box center [415, 98] width 30 height 21
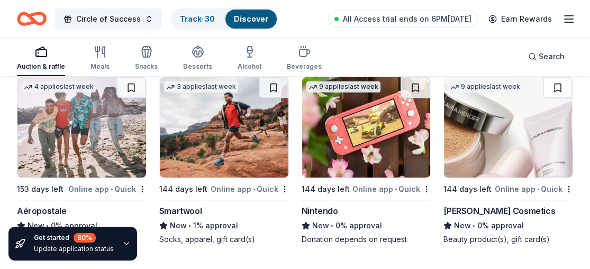
scroll to position [9807, 0]
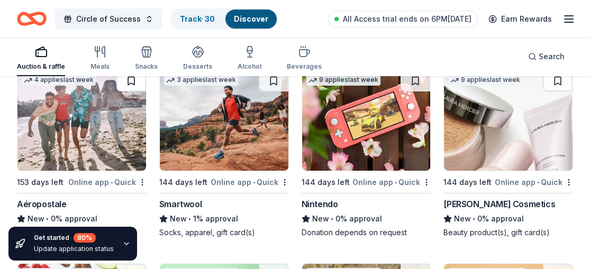
click at [130, 78] on button at bounding box center [131, 80] width 30 height 21
click at [557, 77] on button at bounding box center [558, 80] width 30 height 21
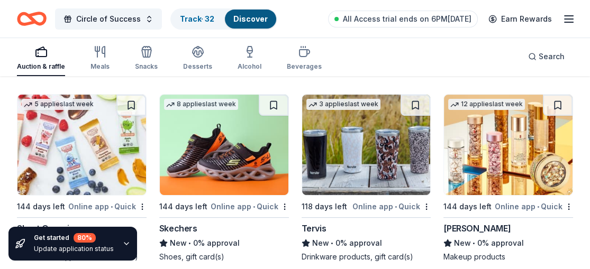
scroll to position [9983, 0]
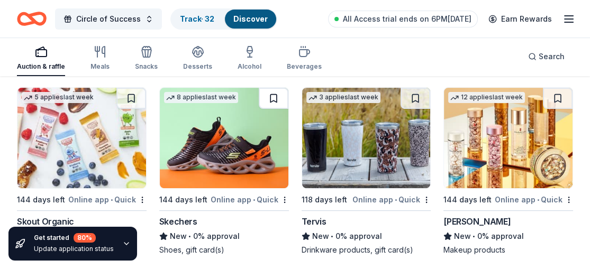
click at [267, 88] on button at bounding box center [274, 98] width 30 height 21
click at [411, 91] on button at bounding box center [415, 98] width 30 height 21
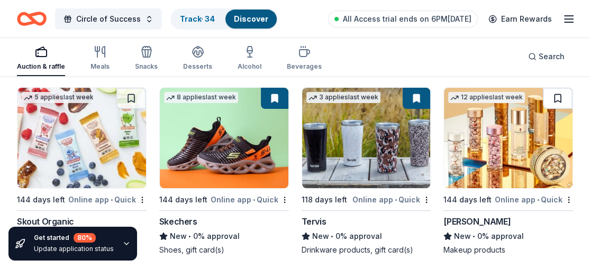
click at [558, 89] on button at bounding box center [558, 98] width 30 height 21
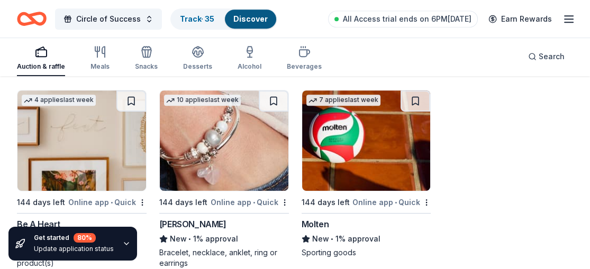
scroll to position [10188, 0]
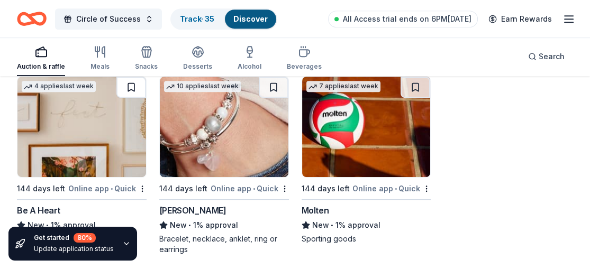
click at [125, 81] on button at bounding box center [131, 87] width 30 height 21
click at [268, 80] on button at bounding box center [274, 87] width 30 height 21
click at [27, 21] on icon "Home" at bounding box center [32, 18] width 30 height 25
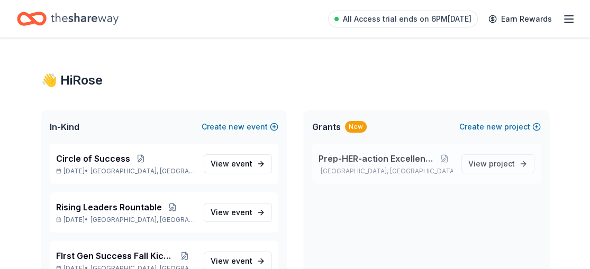
click at [353, 162] on span "Prep-HER-action Excellence Program" at bounding box center [377, 158] width 118 height 13
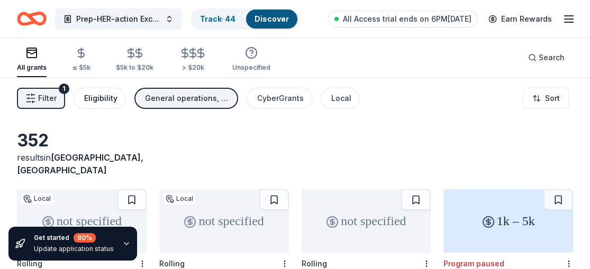
click at [107, 98] on div "Eligibility" at bounding box center [100, 98] width 33 height 13
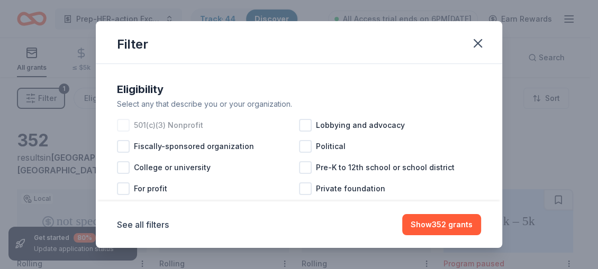
click at [118, 124] on div at bounding box center [123, 125] width 13 height 13
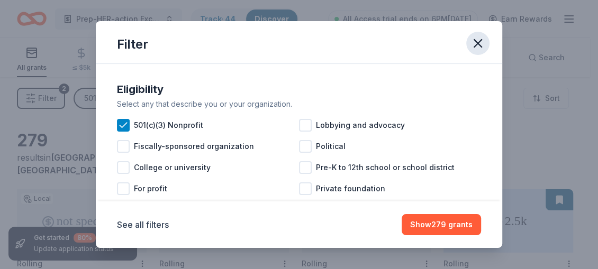
click at [482, 36] on icon "button" at bounding box center [477, 43] width 15 height 15
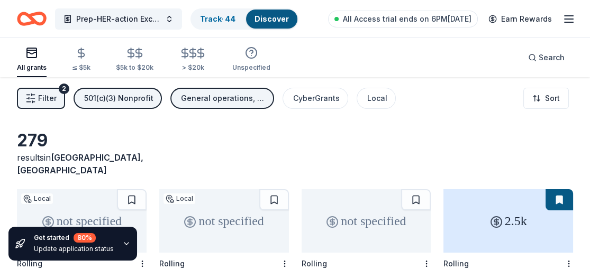
click at [230, 95] on div "General operations, Projects & programming, Scholarship, Education" at bounding box center [223, 98] width 85 height 13
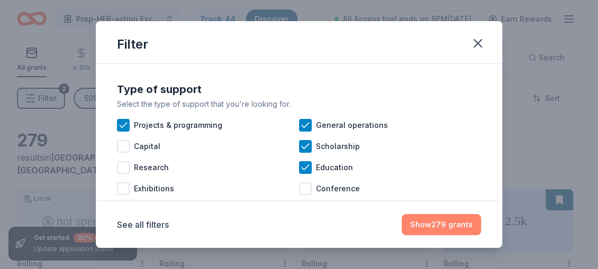
click at [446, 225] on button "Show 279 grants" at bounding box center [440, 224] width 79 height 21
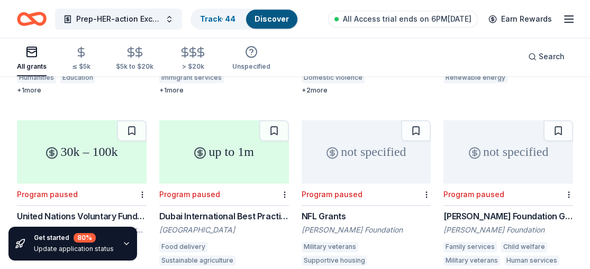
scroll to position [11210, 0]
